Goal: Task Accomplishment & Management: Manage account settings

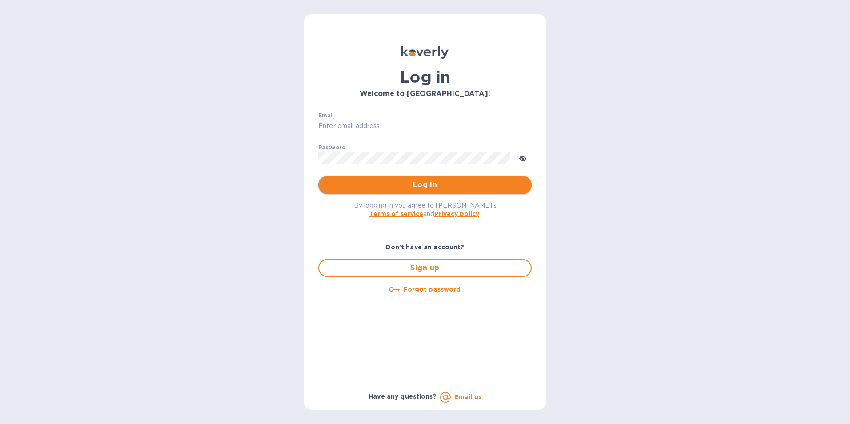
type input "[EMAIL_ADDRESS][DOMAIN_NAME]"
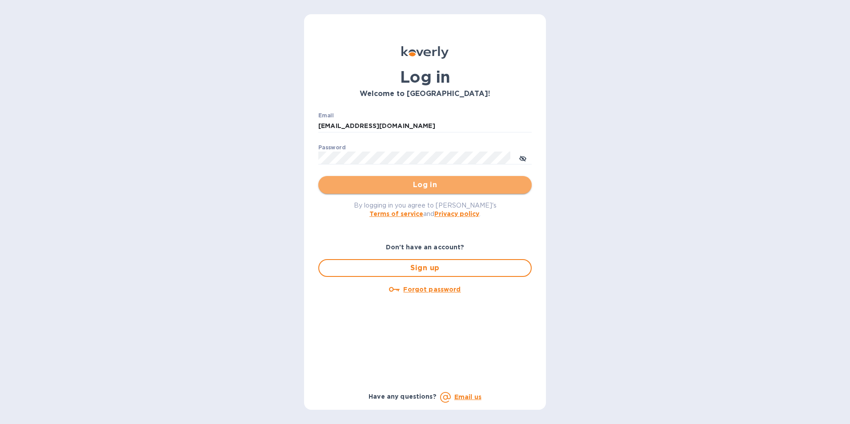
click at [421, 187] on span "Log in" at bounding box center [424, 185] width 199 height 11
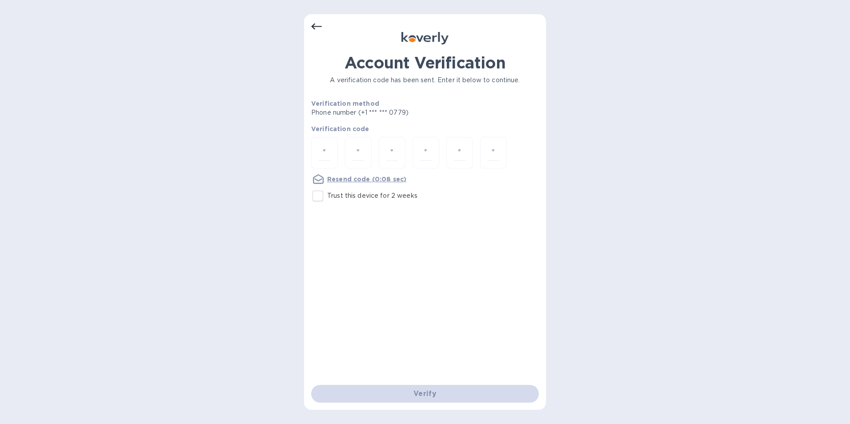
click at [416, 396] on div "Verify" at bounding box center [425, 393] width 235 height 25
click at [415, 391] on div "Verify" at bounding box center [425, 393] width 235 height 25
click at [328, 152] on input "number" at bounding box center [325, 152] width 12 height 16
type input "2"
drag, startPoint x: 322, startPoint y: 151, endPoint x: 311, endPoint y: 152, distance: 11.1
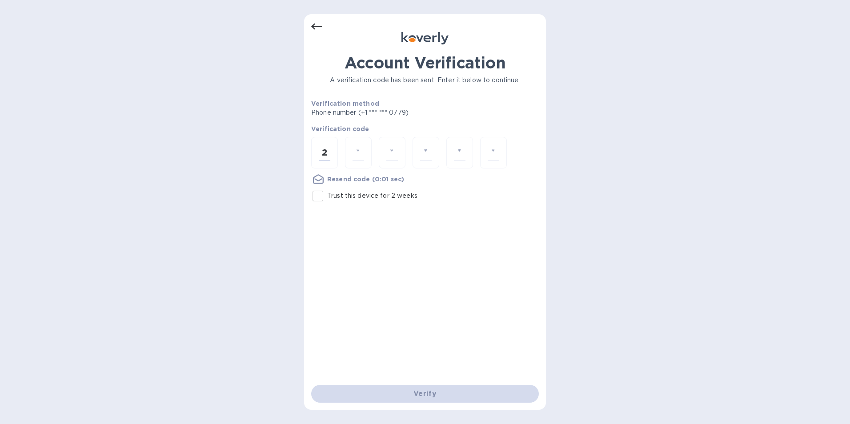
click at [311, 152] on div "Account Verification A verification code has been sent. Enter it below to conti…" at bounding box center [425, 212] width 242 height 396
type input "1"
click at [326, 147] on input "number" at bounding box center [325, 152] width 12 height 16
type input "1"
click at [398, 150] on div at bounding box center [392, 153] width 27 height 32
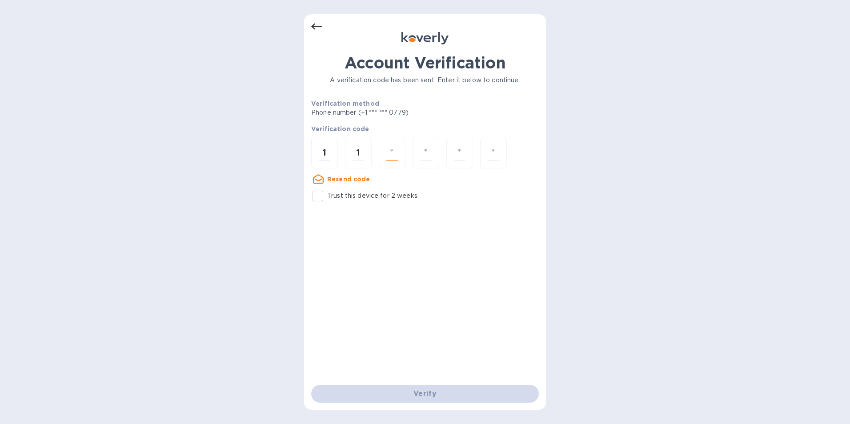
type input "2"
type input "4"
type input "8"
type input "4"
